Goal: Find specific page/section: Find specific page/section

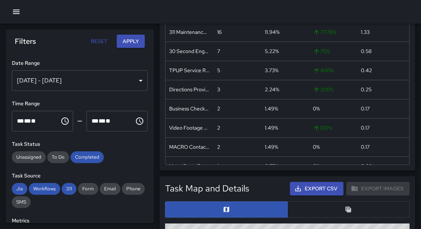
scroll to position [314, 0]
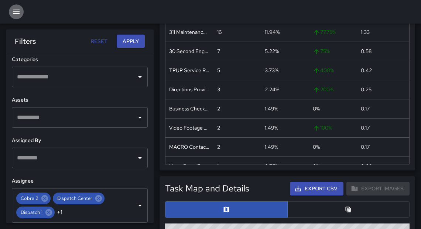
click at [13, 11] on icon "button" at bounding box center [16, 12] width 7 height 4
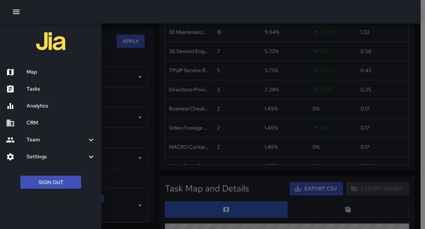
click at [24, 101] on ul "Map Tasks Analytics CRM Team Leaderboard Settings Geofence and Zones Divisions …" at bounding box center [50, 115] width 101 height 108
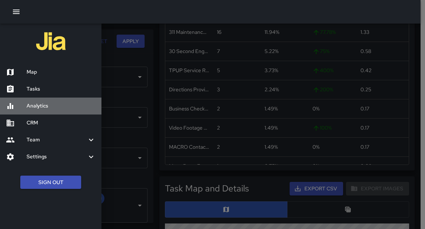
click at [31, 105] on h6 "Analytics" at bounding box center [61, 106] width 69 height 8
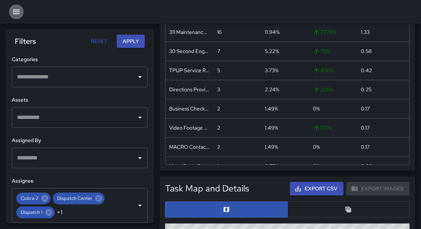
click at [11, 13] on button "button" at bounding box center [16, 11] width 15 height 15
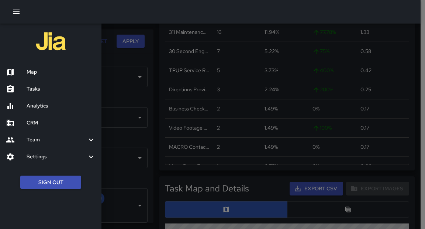
click at [39, 77] on div "Map" at bounding box center [50, 72] width 101 height 17
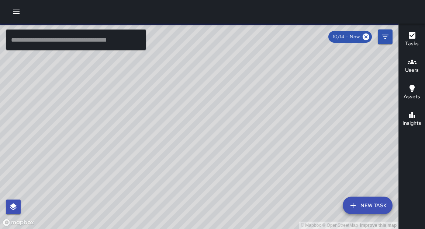
drag, startPoint x: 271, startPoint y: 145, endPoint x: 290, endPoint y: 83, distance: 65.3
click at [290, 83] on div "© Mapbox © OpenStreetMap Improve this map" at bounding box center [199, 127] width 398 height 206
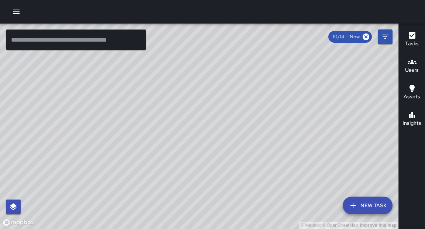
drag, startPoint x: 242, startPoint y: 182, endPoint x: 288, endPoint y: 81, distance: 110.6
click at [288, 75] on div "© Mapbox © OpenStreetMap Improve this map" at bounding box center [199, 127] width 398 height 206
drag, startPoint x: 248, startPoint y: 194, endPoint x: 261, endPoint y: 164, distance: 32.8
click at [261, 164] on div "© Mapbox © OpenStreetMap Improve this map" at bounding box center [199, 127] width 398 height 206
drag, startPoint x: 218, startPoint y: 94, endPoint x: 310, endPoint y: 91, distance: 91.6
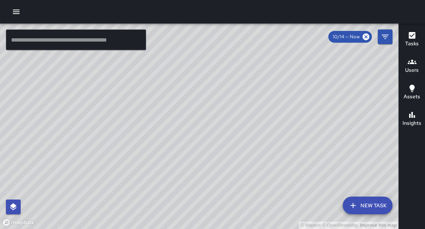
click at [310, 89] on div "© Mapbox © OpenStreetMap Improve this map" at bounding box center [199, 127] width 398 height 206
drag, startPoint x: 187, startPoint y: 197, endPoint x: 303, endPoint y: 38, distance: 196.2
click at [303, 38] on div "© Mapbox © OpenStreetMap Improve this map" at bounding box center [199, 127] width 398 height 206
drag, startPoint x: 260, startPoint y: 179, endPoint x: 331, endPoint y: 54, distance: 143.6
click at [338, 32] on div "© Mapbox © OpenStreetMap Improve this map ​ New Task 10/14 — Now Map Layers Tas…" at bounding box center [199, 127] width 398 height 206
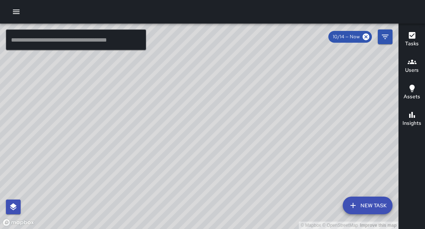
drag, startPoint x: 275, startPoint y: 189, endPoint x: 358, endPoint y: 34, distance: 176.8
click at [358, 34] on div "© Mapbox © OpenStreetMap Improve this map ​ New Task 10/14 — Now Map Layers Tas…" at bounding box center [199, 127] width 398 height 206
drag, startPoint x: 285, startPoint y: 175, endPoint x: 324, endPoint y: 47, distance: 133.3
click at [324, 47] on div "© Mapbox © OpenStreetMap Improve this map" at bounding box center [199, 127] width 398 height 206
drag, startPoint x: 300, startPoint y: 158, endPoint x: 355, endPoint y: 25, distance: 143.6
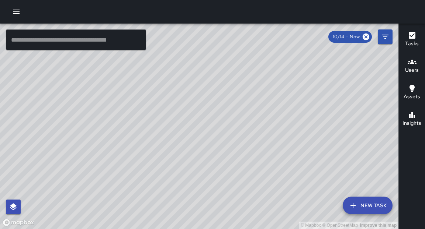
click at [355, 25] on div "© Mapbox © OpenStreetMap Improve this map" at bounding box center [199, 127] width 398 height 206
click at [169, 229] on div "© Mapbox © OpenStreetMap Improve this map" at bounding box center [199, 127] width 398 height 206
drag, startPoint x: 308, startPoint y: 67, endPoint x: 256, endPoint y: 186, distance: 130.0
click at [252, 199] on div "© Mapbox © OpenStreetMap Improve this map" at bounding box center [199, 127] width 398 height 206
drag, startPoint x: 299, startPoint y: 120, endPoint x: 259, endPoint y: 181, distance: 73.3
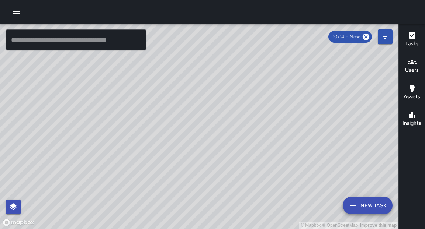
click at [259, 181] on div "© Mapbox © OpenStreetMap Improve this map" at bounding box center [199, 127] width 398 height 206
drag, startPoint x: 302, startPoint y: 91, endPoint x: 265, endPoint y: 153, distance: 72.8
click at [267, 151] on div "© Mapbox © OpenStreetMap Improve this map" at bounding box center [199, 127] width 398 height 206
